Goal: Information Seeking & Learning: Learn about a topic

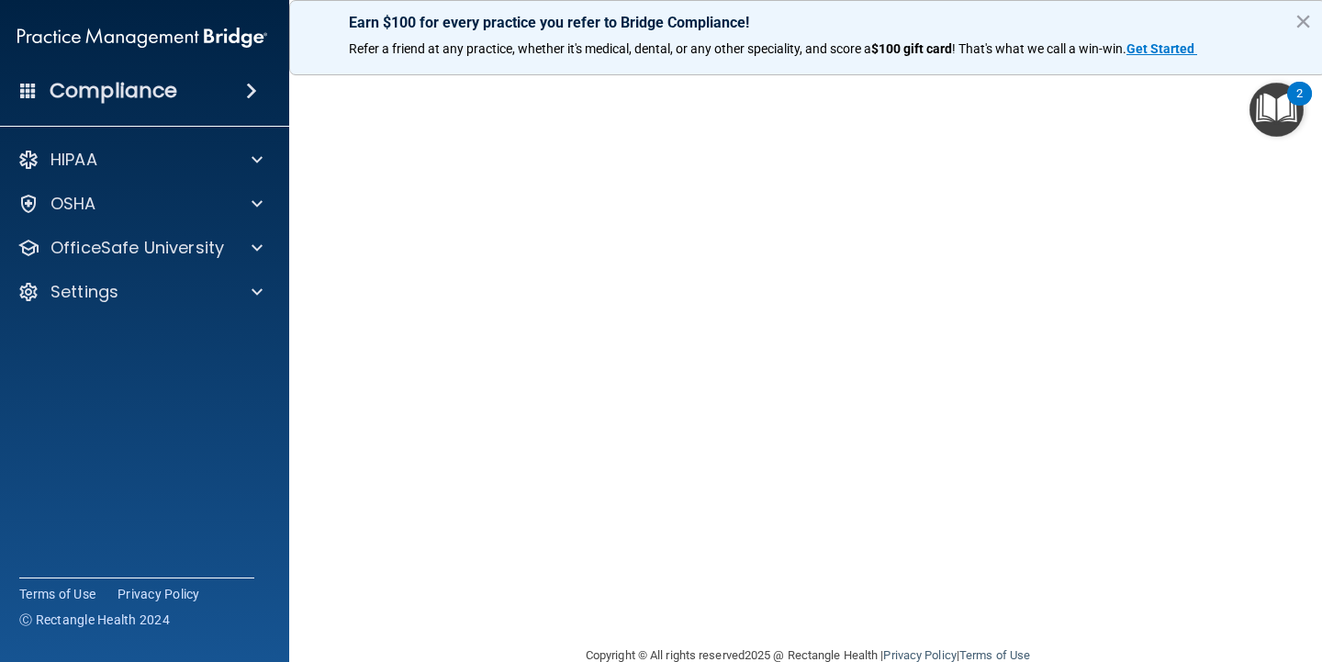
scroll to position [120, 0]
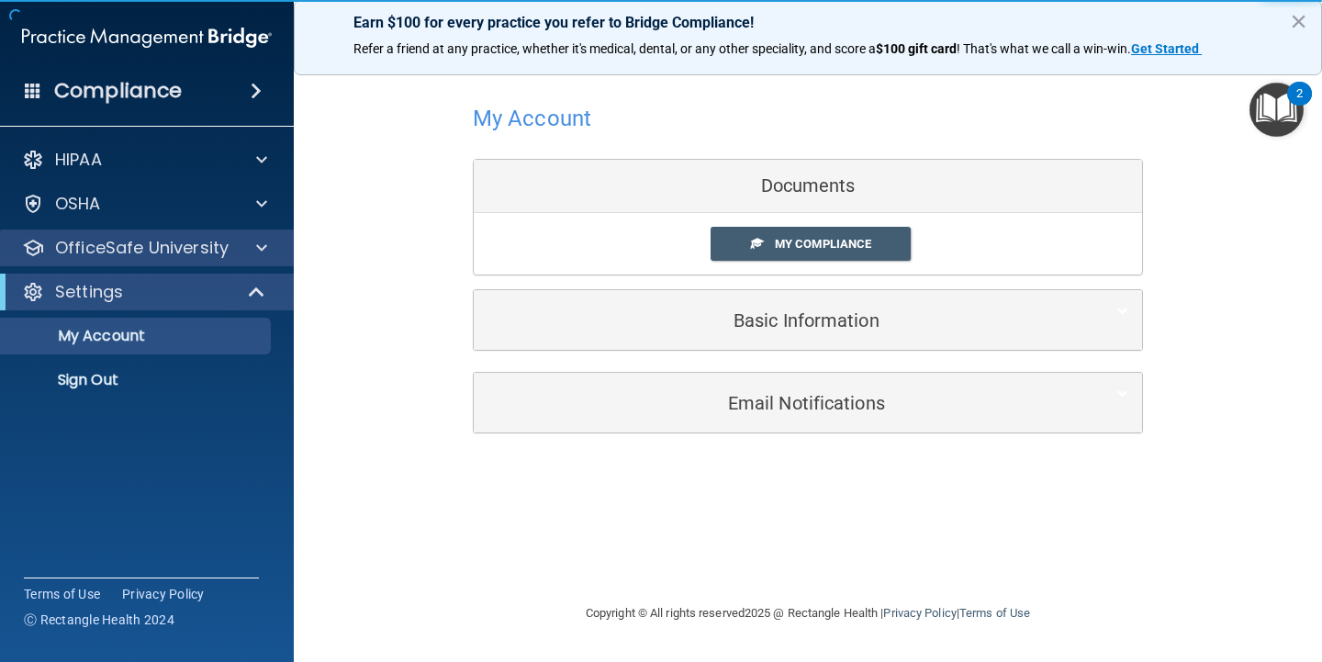
click at [181, 254] on p "OfficeSafe University" at bounding box center [141, 248] width 173 height 22
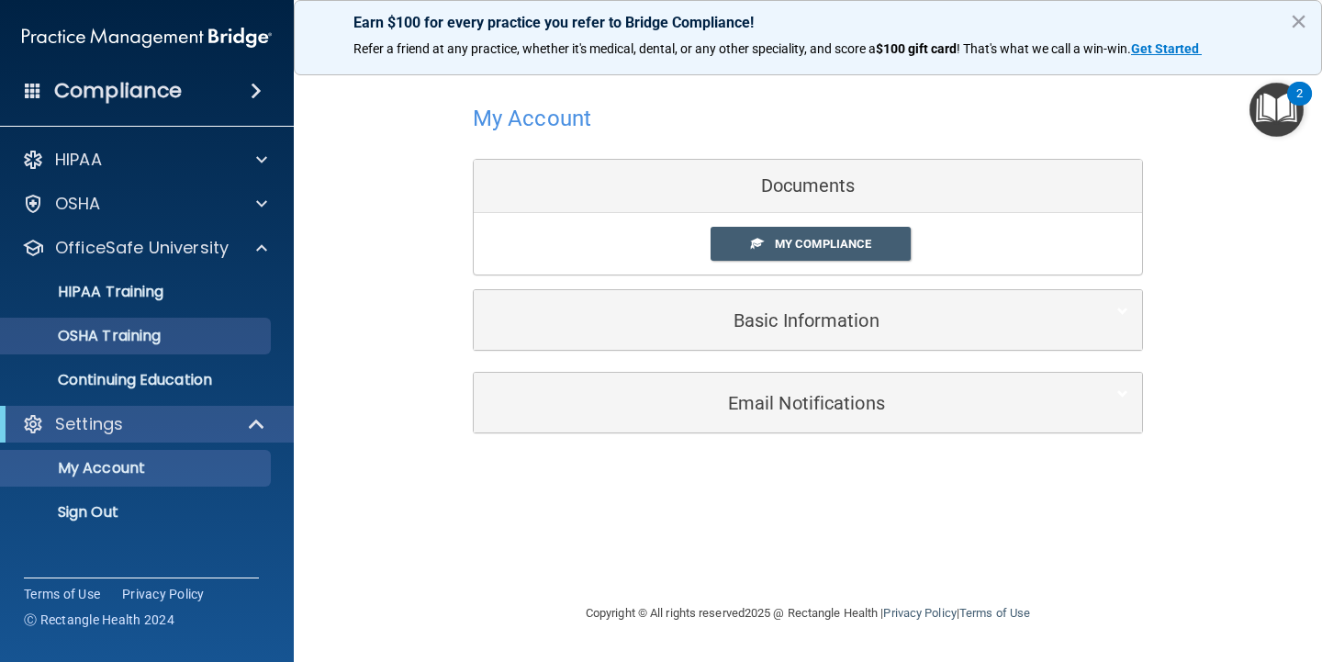
click at [128, 346] on link "OSHA Training" at bounding box center [126, 336] width 289 height 37
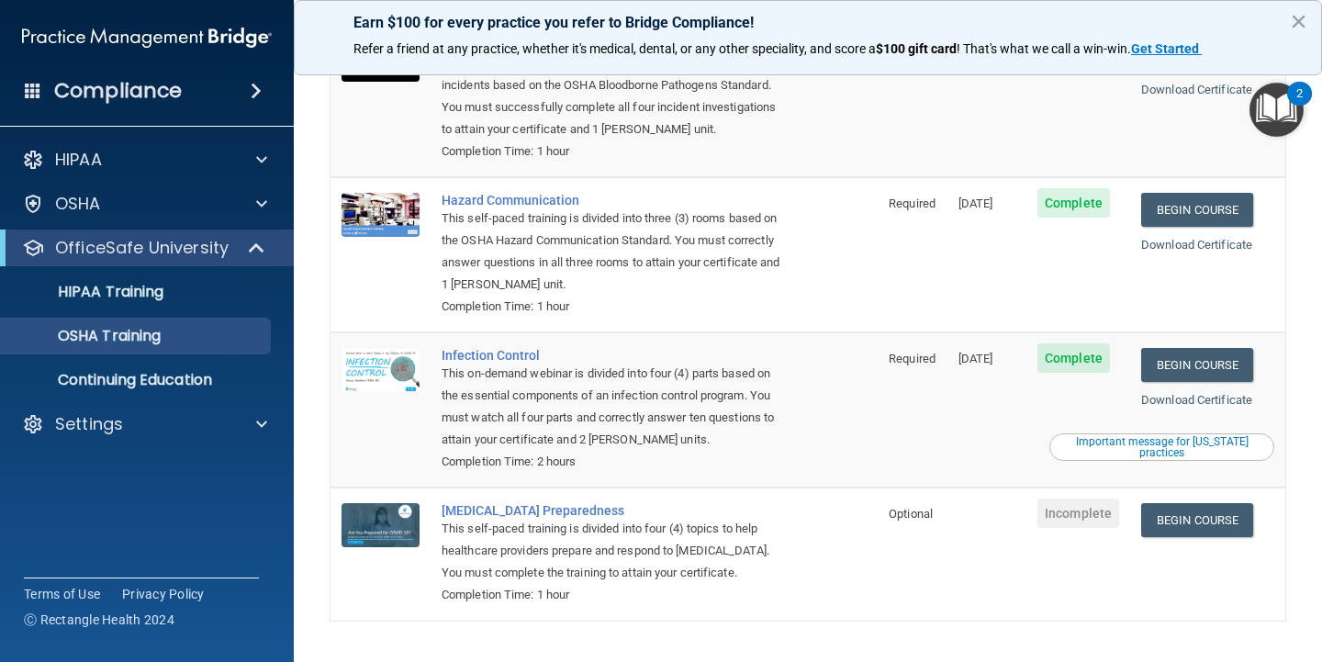
scroll to position [208, 0]
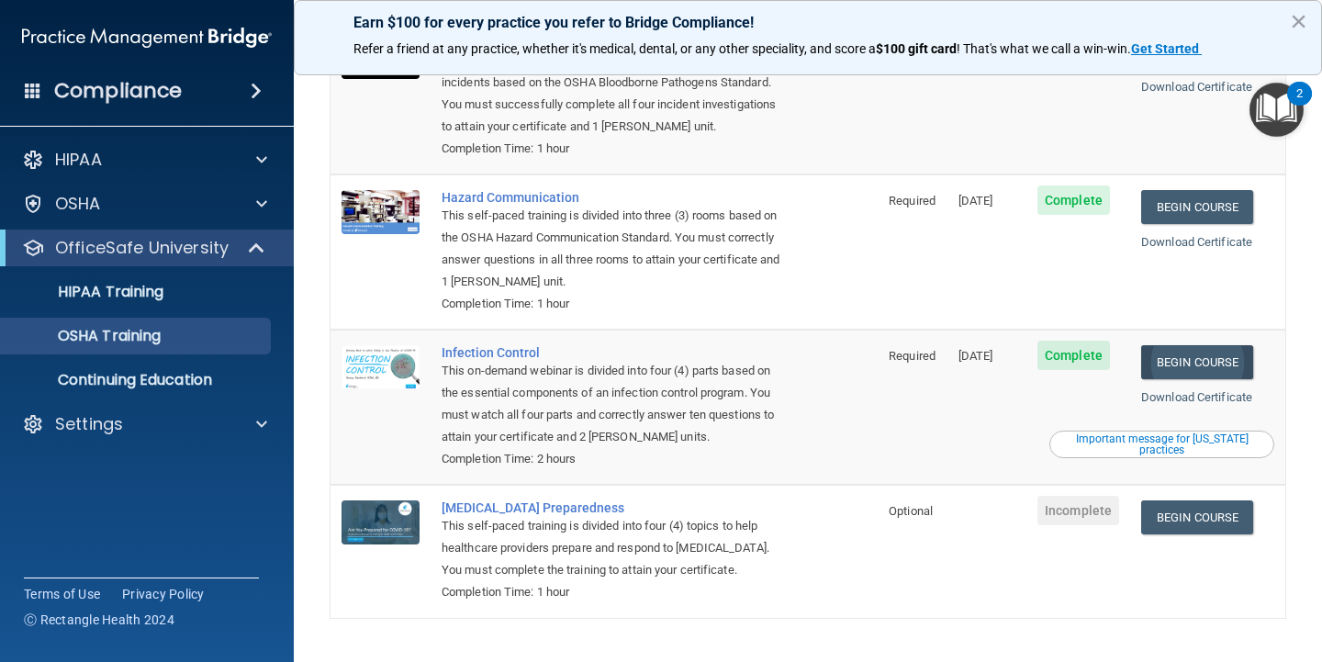
click at [1211, 345] on link "Begin Course" at bounding box center [1197, 362] width 112 height 34
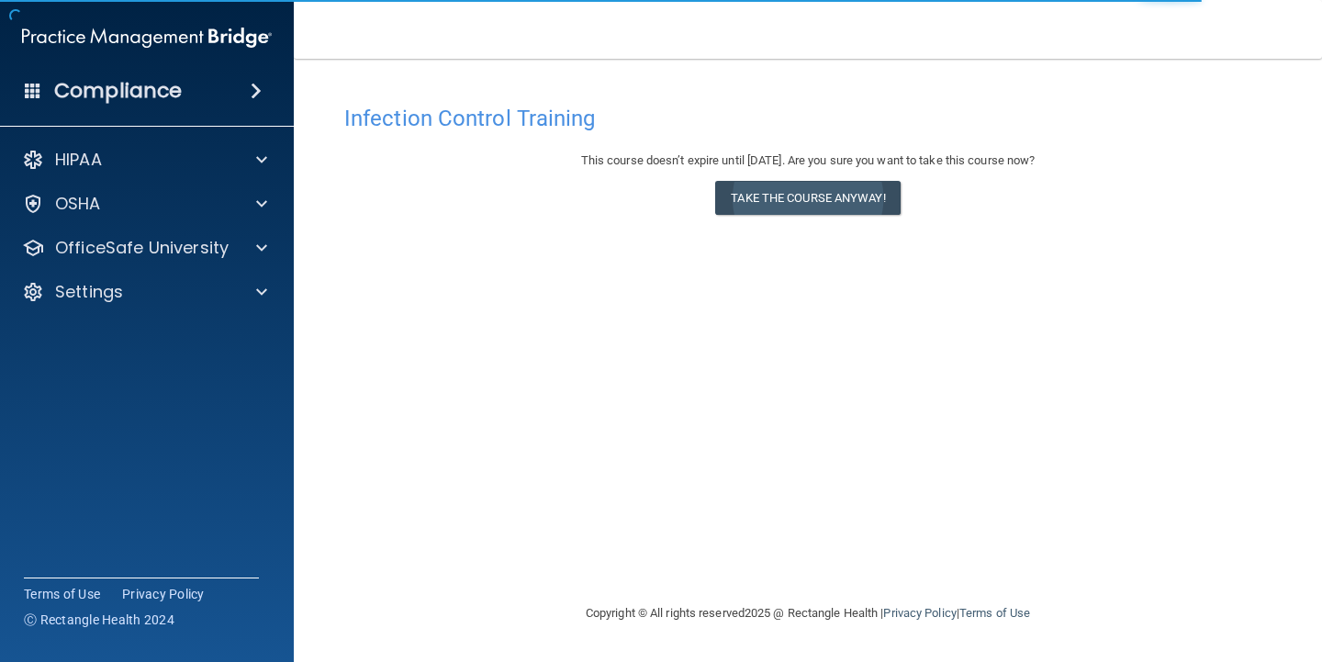
click at [802, 194] on button "Take the course anyway!" at bounding box center [807, 198] width 184 height 34
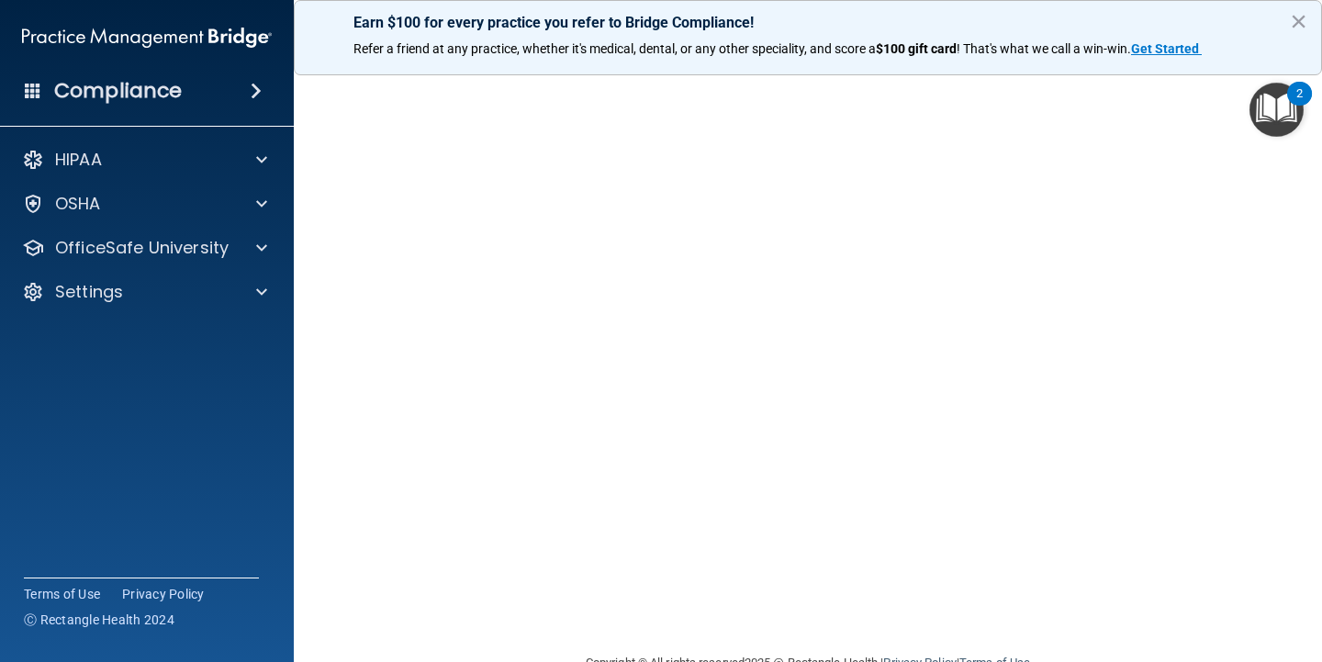
scroll to position [80, 0]
click at [270, 203] on div at bounding box center [259, 204] width 46 height 22
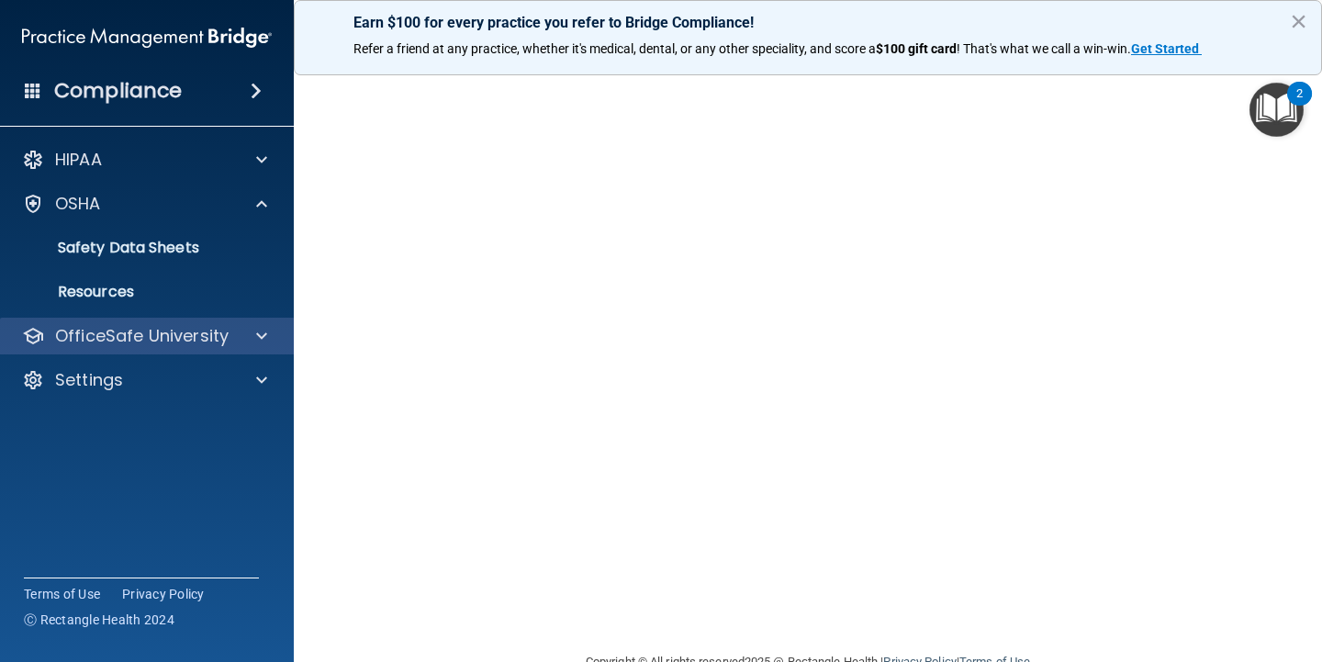
click at [172, 335] on p "OfficeSafe University" at bounding box center [141, 336] width 173 height 22
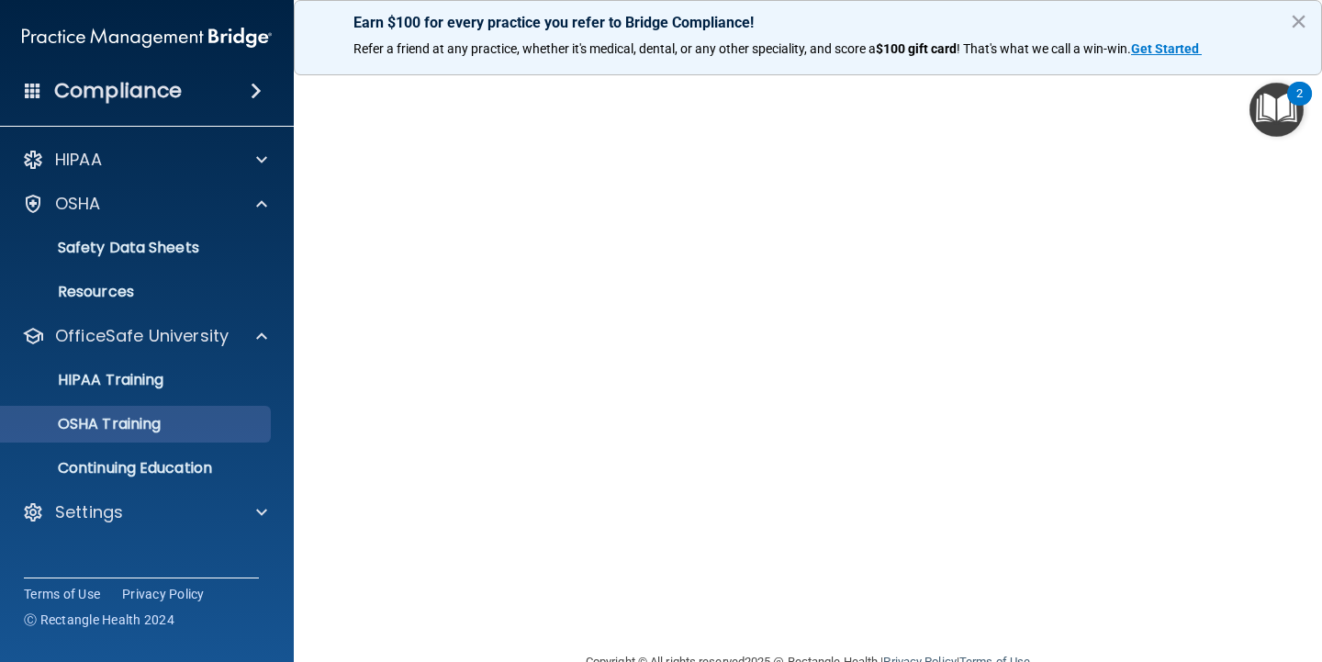
click at [155, 430] on p "OSHA Training" at bounding box center [86, 424] width 149 height 18
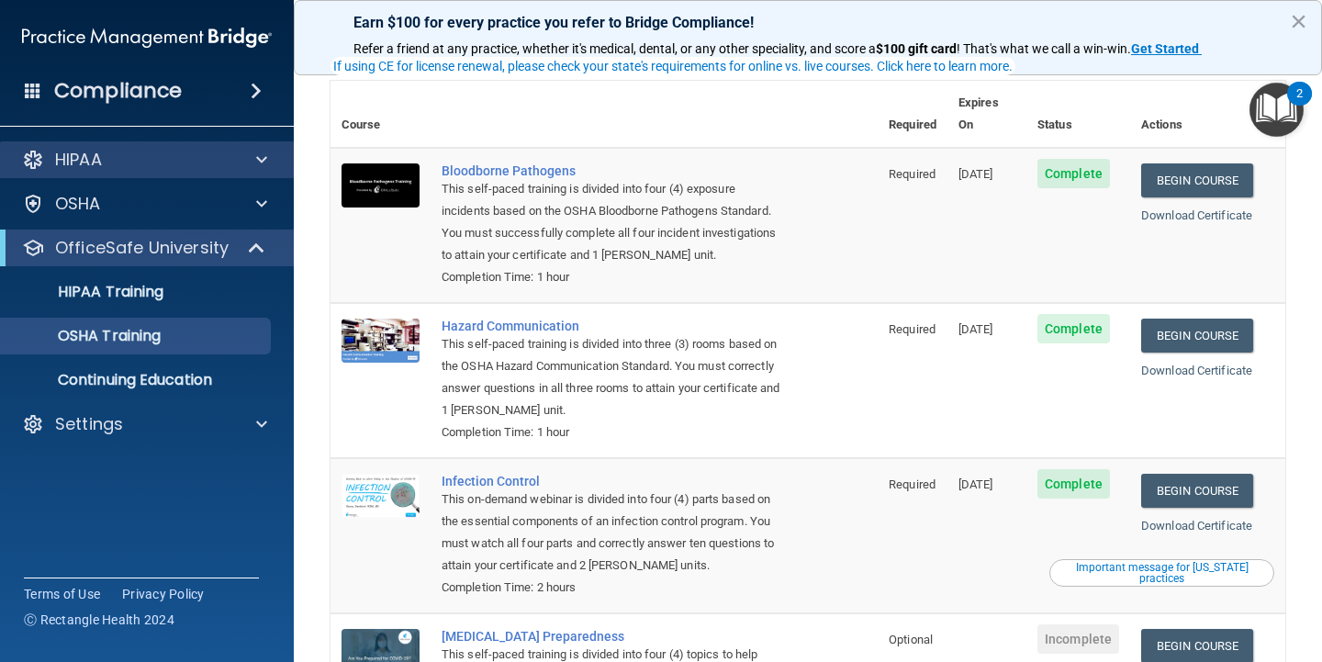
click at [261, 160] on span at bounding box center [261, 160] width 11 height 22
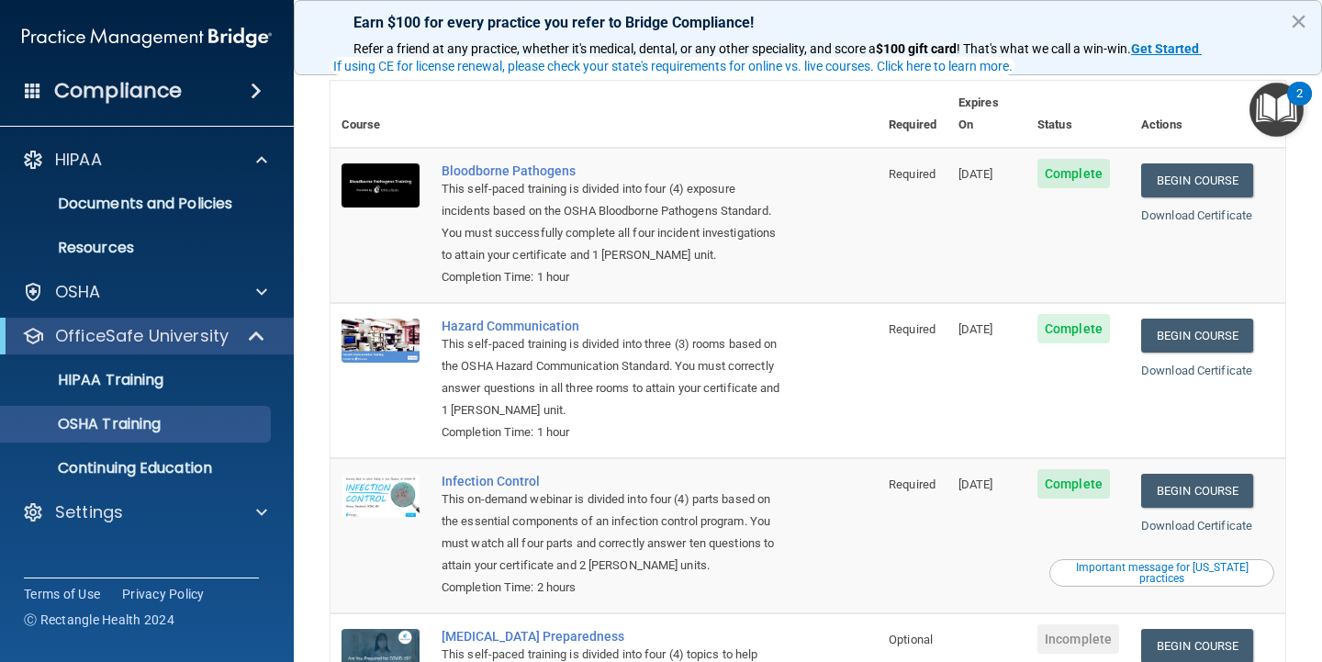
click at [261, 89] on span at bounding box center [256, 91] width 11 height 22
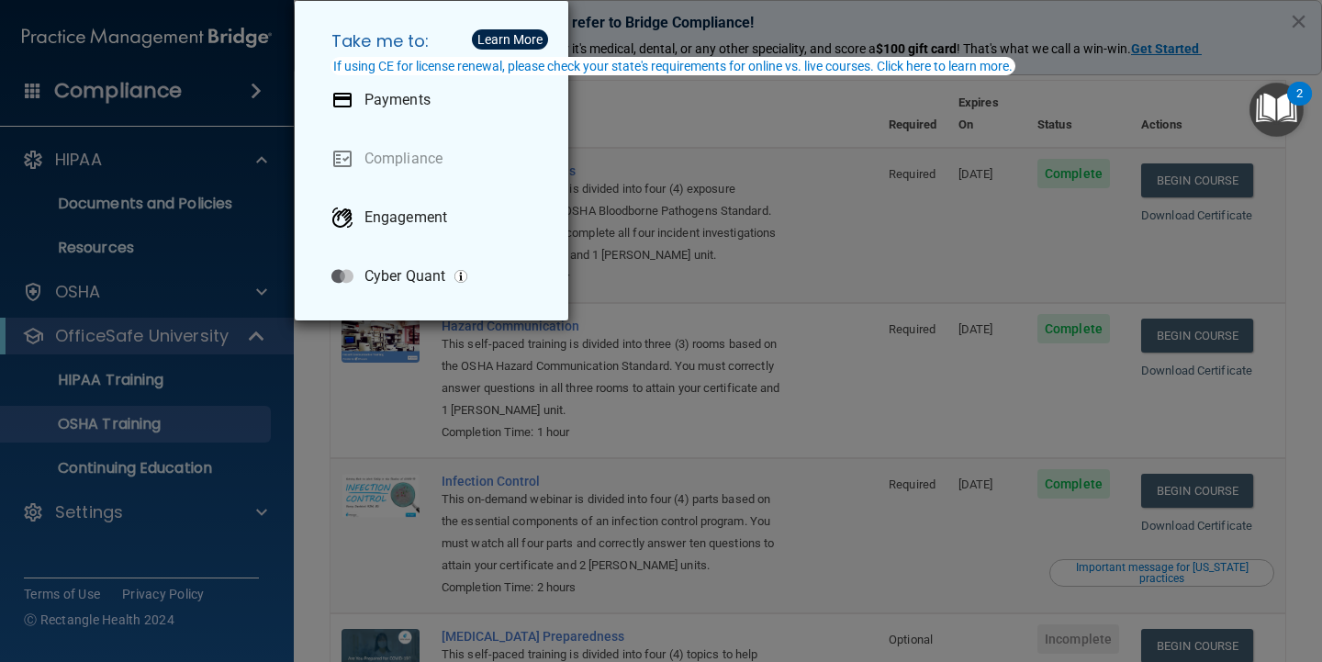
click at [183, 92] on div "Take me to: Payments Compliance Engagement Cyber Quant" at bounding box center [661, 331] width 1322 height 662
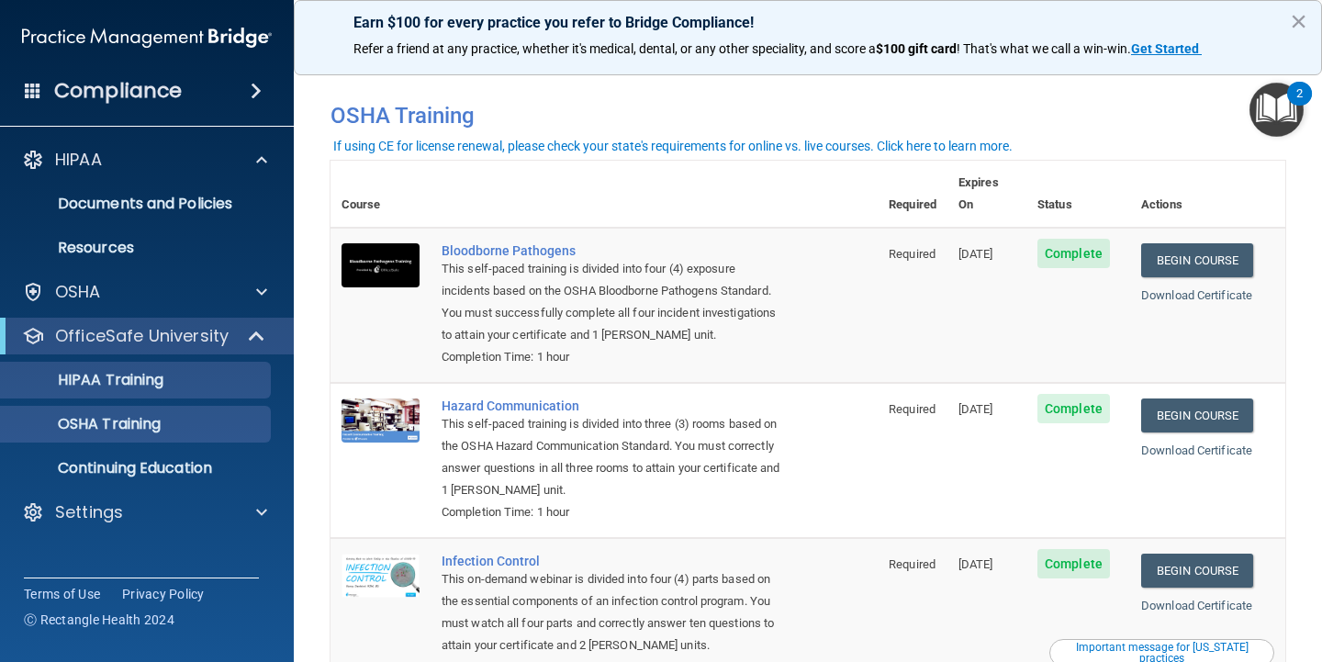
click at [239, 385] on div "HIPAA Training" at bounding box center [137, 380] width 251 height 18
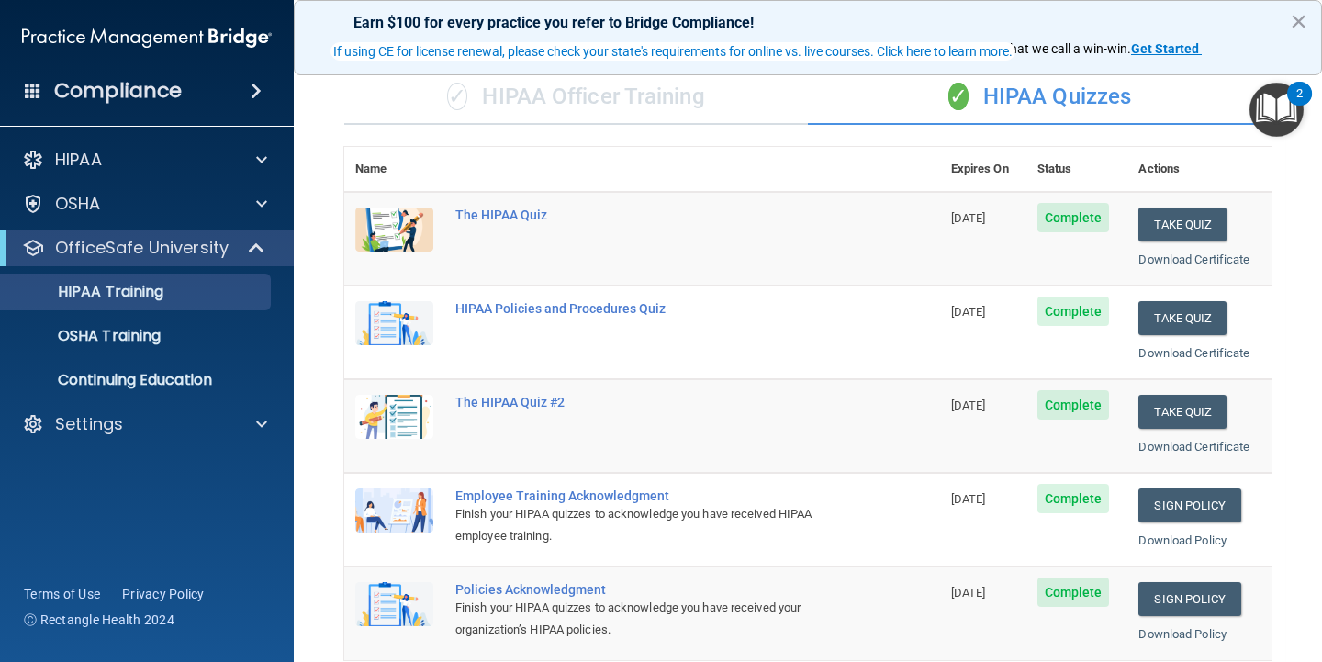
scroll to position [133, 0]
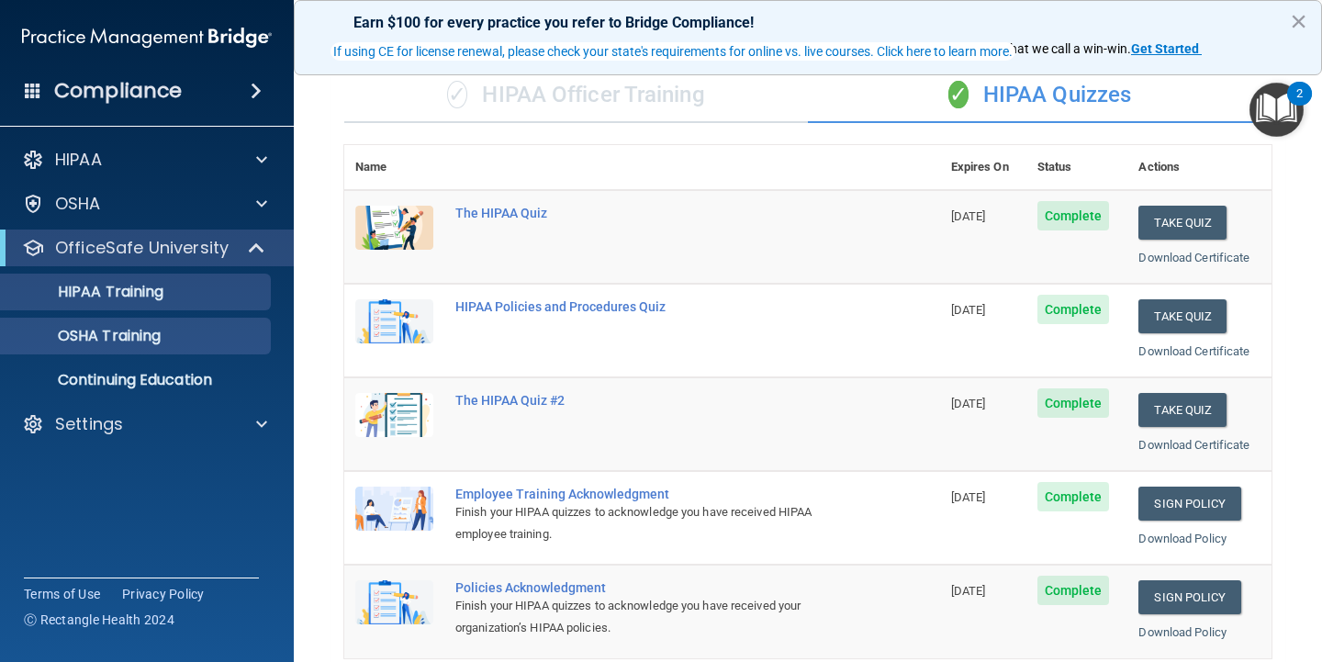
click at [182, 325] on link "OSHA Training" at bounding box center [126, 336] width 289 height 37
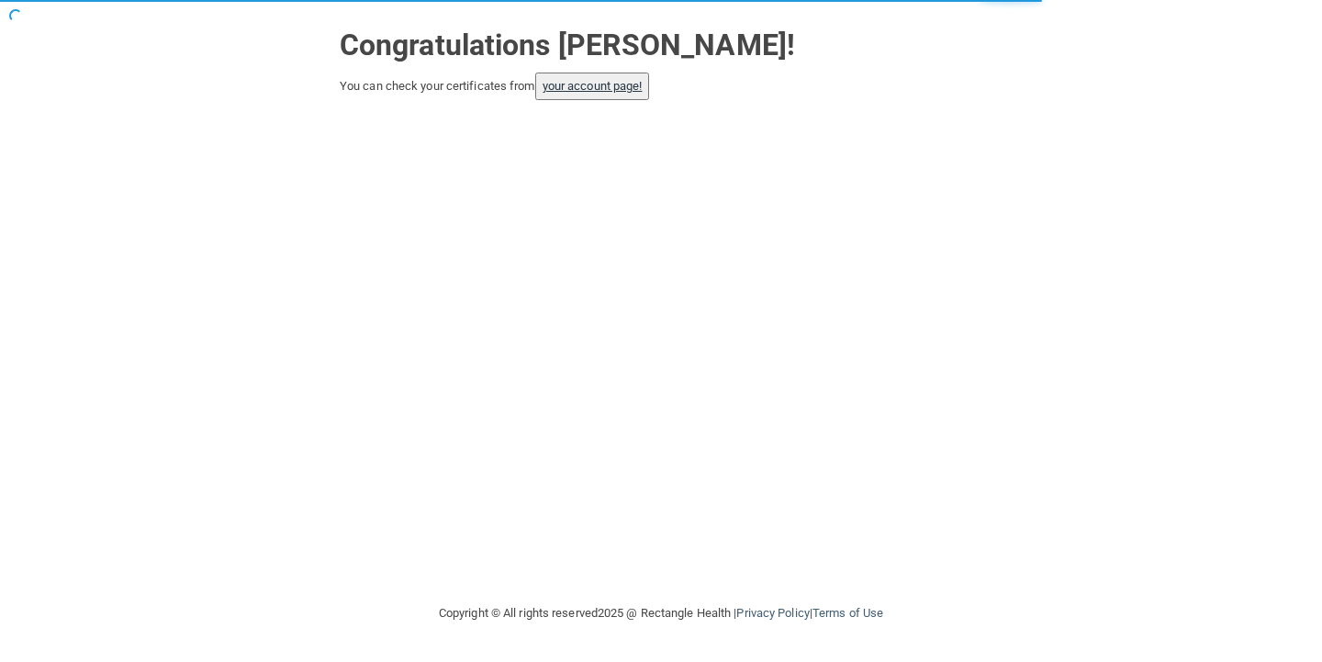
click at [577, 80] on link "your account page!" at bounding box center [592, 86] width 100 height 14
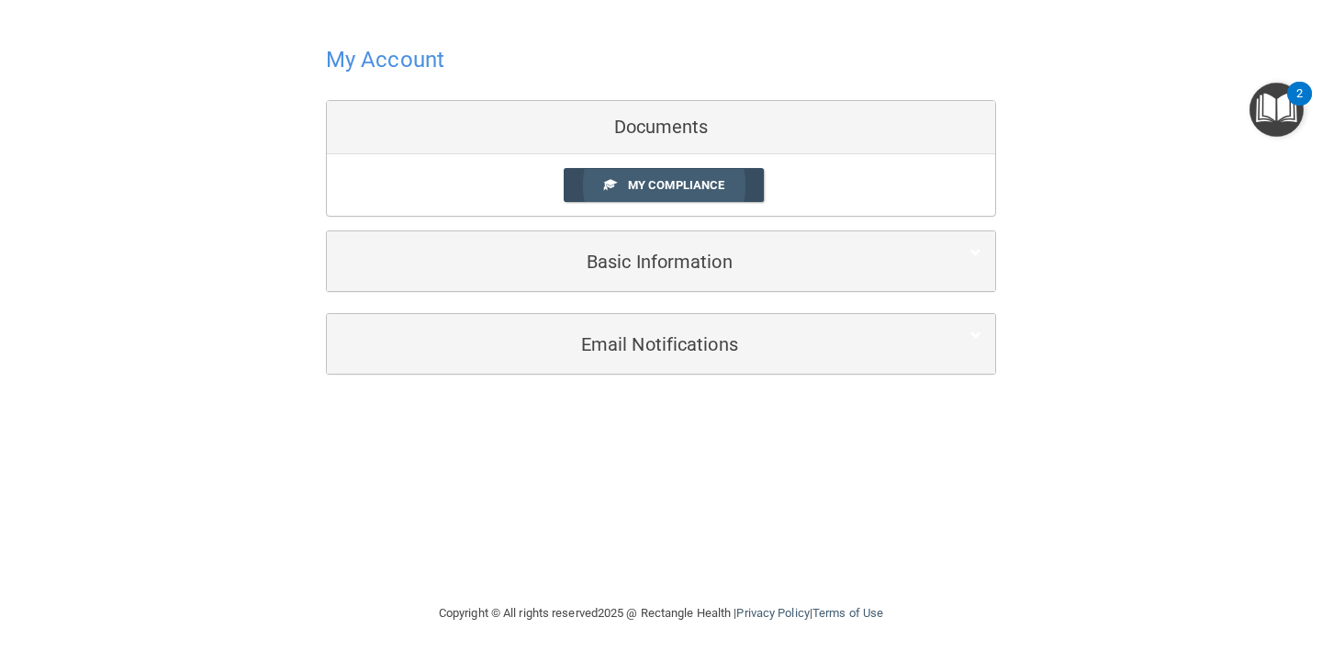
click at [753, 194] on link "My Compliance" at bounding box center [664, 185] width 201 height 34
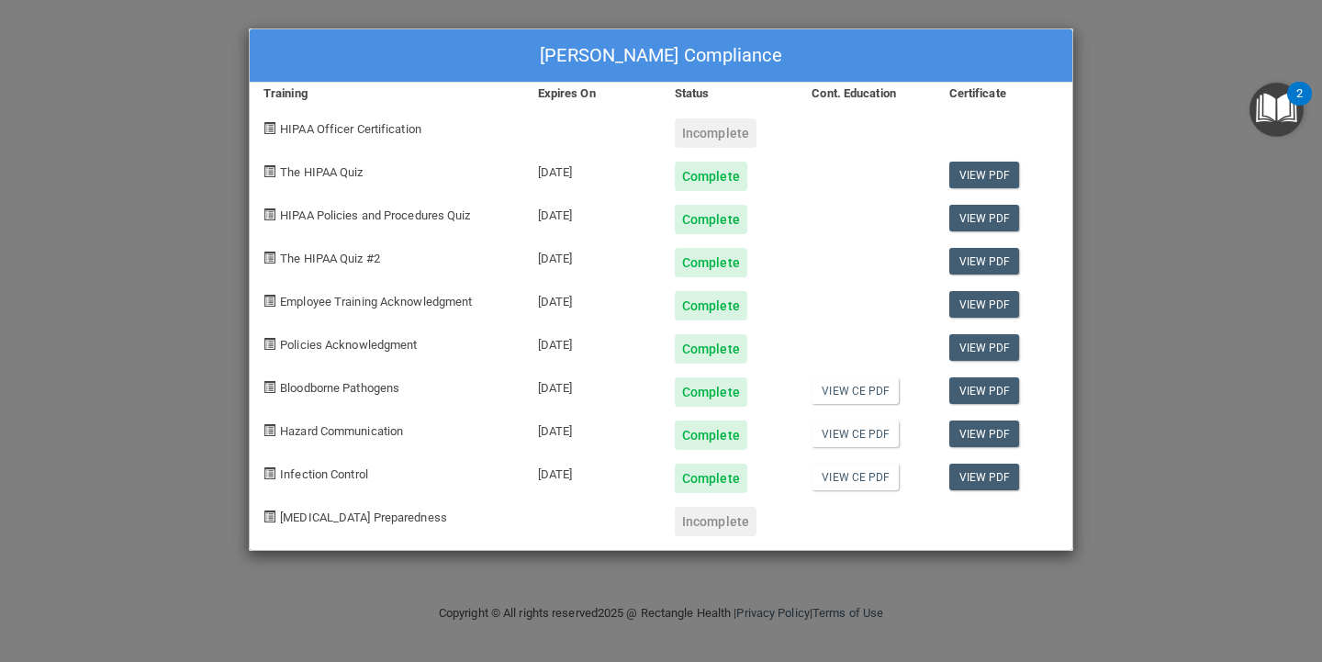
click at [1142, 238] on div "Morgan O'Connell's Compliance Training Expires On Status Cont. Education Certif…" at bounding box center [661, 331] width 1322 height 662
